Goal: Browse casually: Explore the website without a specific task or goal

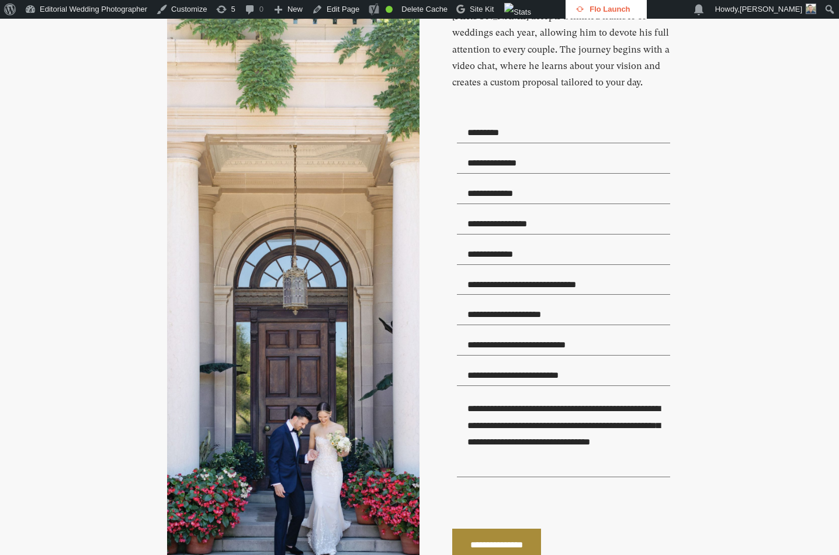
scroll to position [3389, 0]
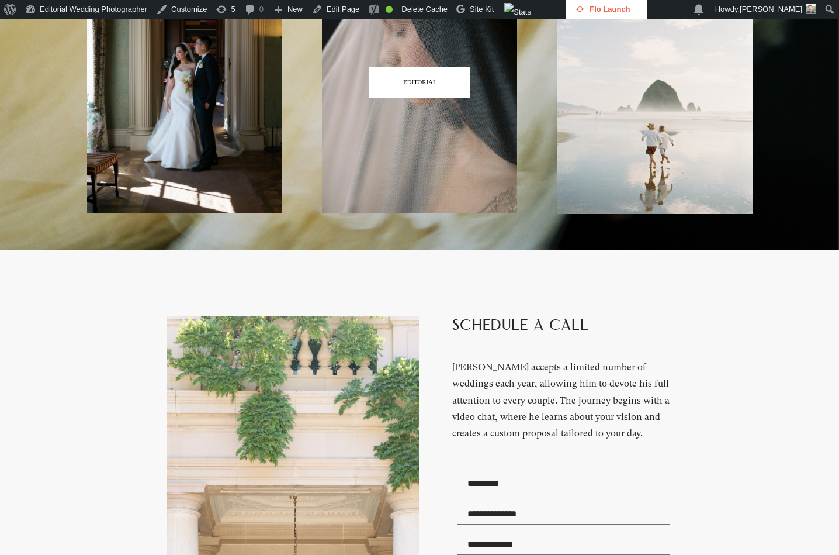
click at [414, 85] on h3 "EDITORIAL" at bounding box center [419, 82] width 33 height 6
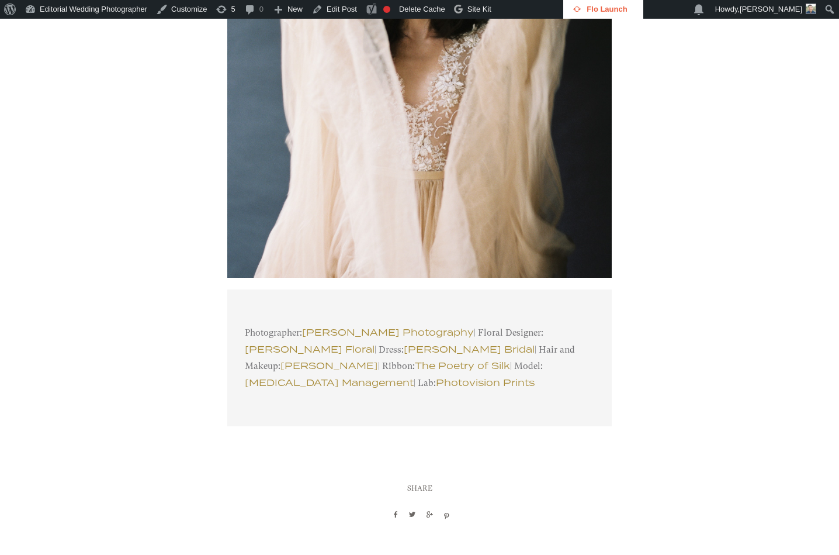
scroll to position [35942, 0]
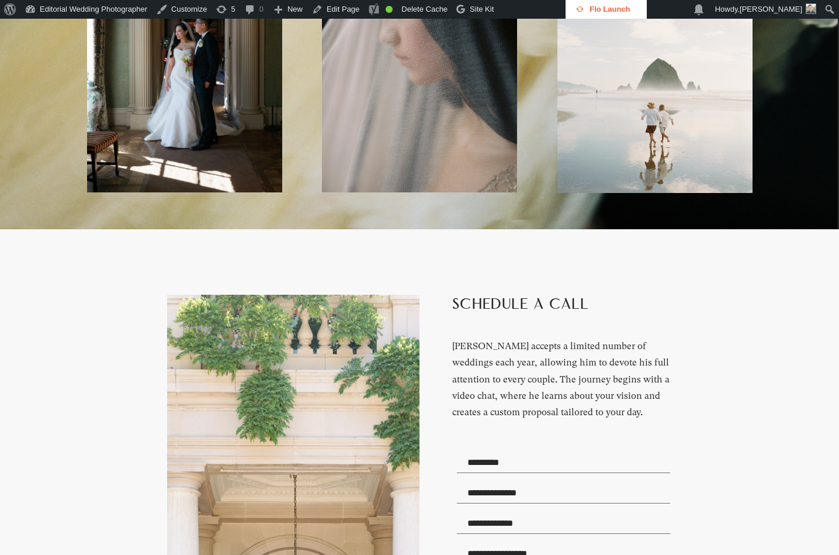
scroll to position [3298, 0]
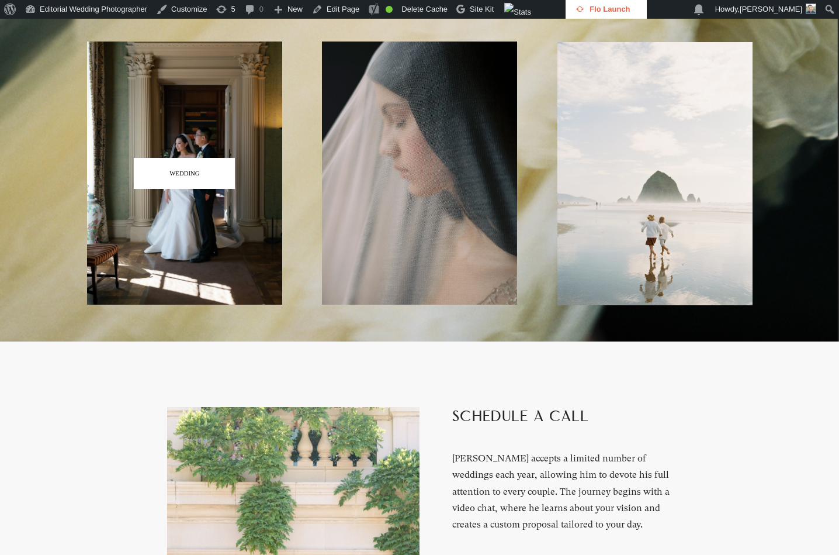
click at [194, 189] on span "WEDDING" at bounding box center [184, 173] width 101 height 31
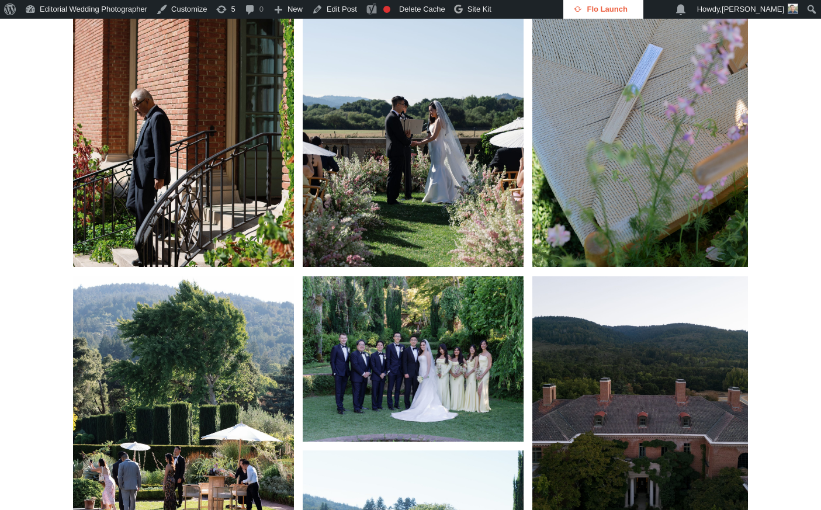
scroll to position [4616, 0]
